Goal: Information Seeking & Learning: Learn about a topic

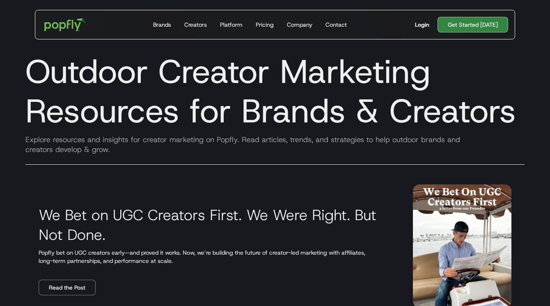
click at [422, 24] on div "Login" at bounding box center [422, 25] width 14 height 8
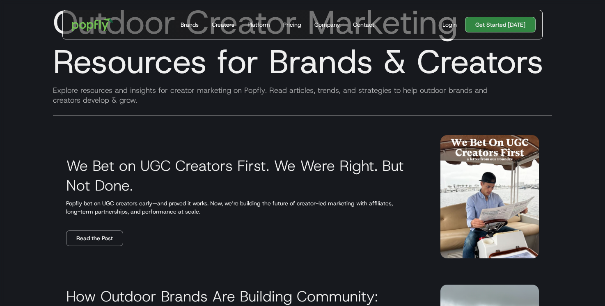
scroll to position [59, 0]
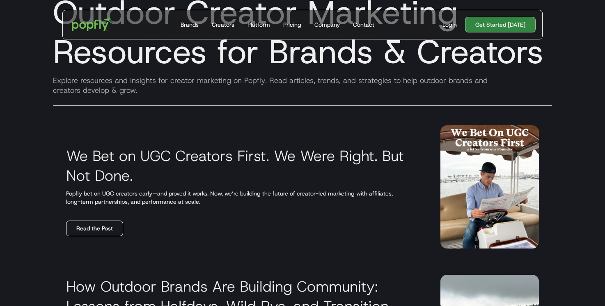
click at [85, 224] on link "Read the Post" at bounding box center [94, 228] width 57 height 16
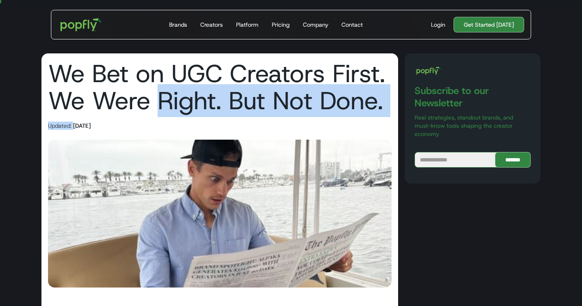
drag, startPoint x: 164, startPoint y: 97, endPoint x: 233, endPoint y: 122, distance: 73.8
click at [233, 122] on div "Updated: [DATE]" at bounding box center [220, 126] width 344 height 8
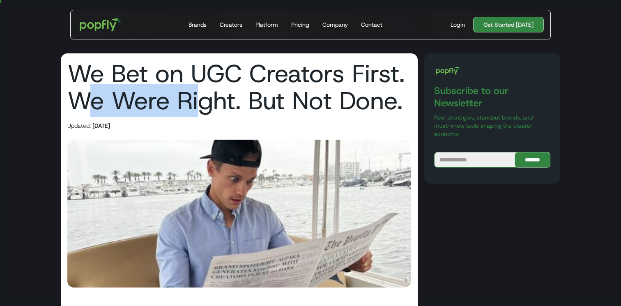
drag, startPoint x: 94, startPoint y: 91, endPoint x: 200, endPoint y: 101, distance: 106.8
click at [199, 100] on h1 "We Bet on UGC Creators First. We Were Right. But Not Done." at bounding box center [239, 87] width 344 height 54
click at [200, 101] on h1 "We Bet on UGC Creators First. We Were Right. But Not Done." at bounding box center [239, 87] width 344 height 54
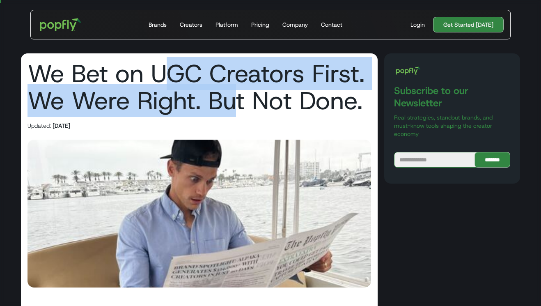
drag, startPoint x: 166, startPoint y: 76, endPoint x: 236, endPoint y: 103, distance: 74.9
click at [236, 103] on h1 "We Bet on UGC Creators First. We Were Right. But Not Done." at bounding box center [200, 87] width 344 height 54
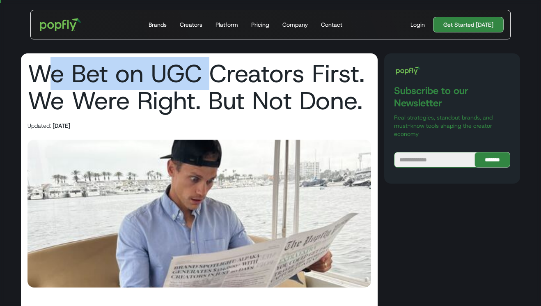
drag, startPoint x: 45, startPoint y: 65, endPoint x: 211, endPoint y: 89, distance: 168.4
click at [211, 89] on h1 "We Bet on UGC Creators First. We Were Right. But Not Done." at bounding box center [200, 87] width 344 height 54
